Goal: Ask a question

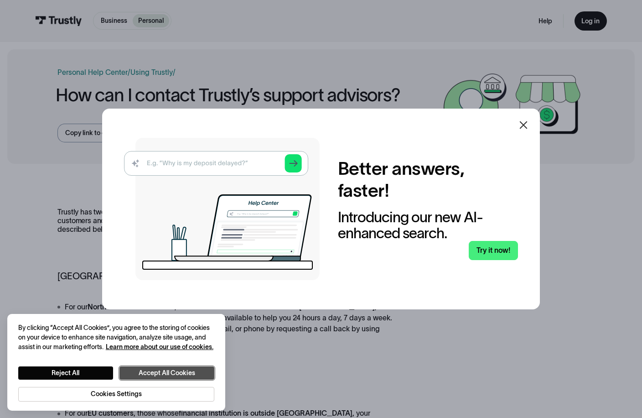
drag, startPoint x: 163, startPoint y: 375, endPoint x: 172, endPoint y: 374, distance: 9.2
click at [163, 375] on button "Accept All Cookies" at bounding box center [166, 373] width 95 height 14
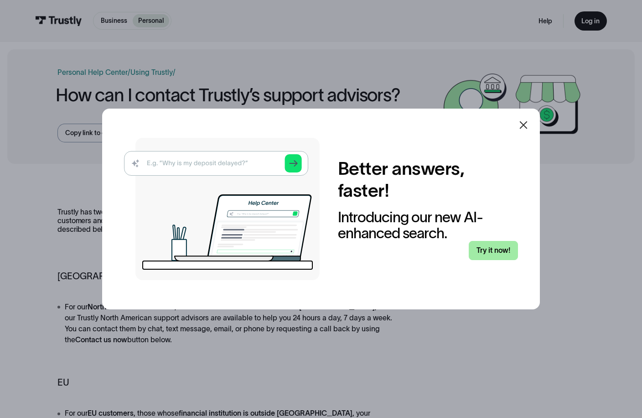
click at [496, 250] on link "Try it now!" at bounding box center [493, 250] width 49 height 19
